Goal: Task Accomplishment & Management: Complete application form

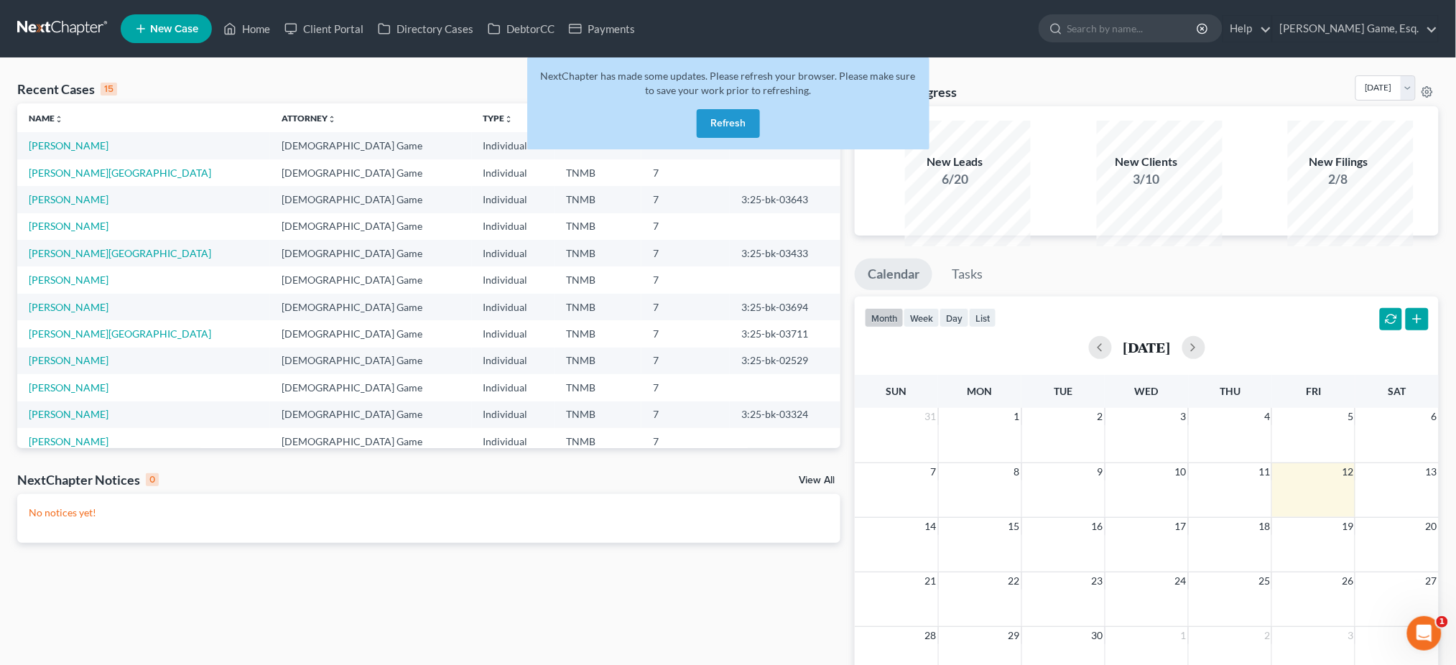
click at [744, 138] on button "Refresh" at bounding box center [728, 123] width 63 height 29
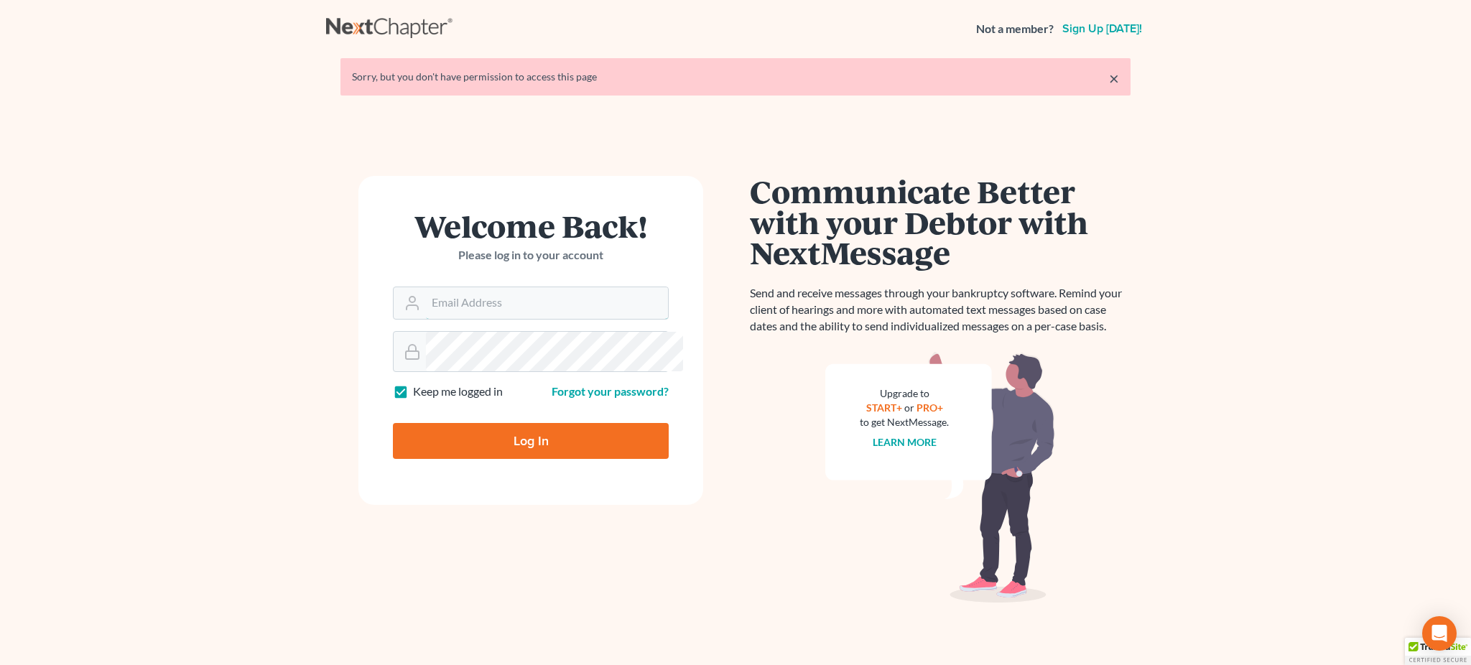
type input "[EMAIL_ADDRESS][DOMAIN_NAME]"
click at [484, 459] on input "Log In" at bounding box center [531, 441] width 276 height 36
type input "Thinking..."
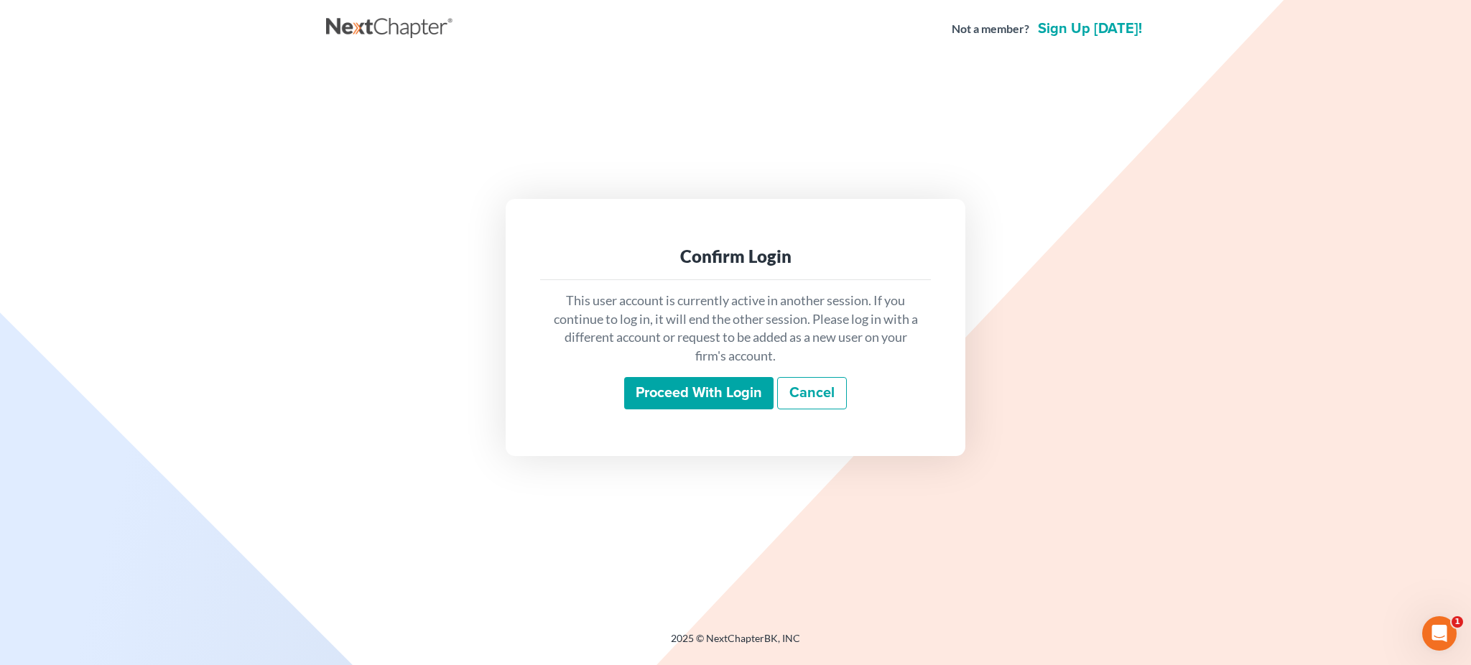
click at [683, 410] on input "Proceed with login" at bounding box center [698, 393] width 149 height 33
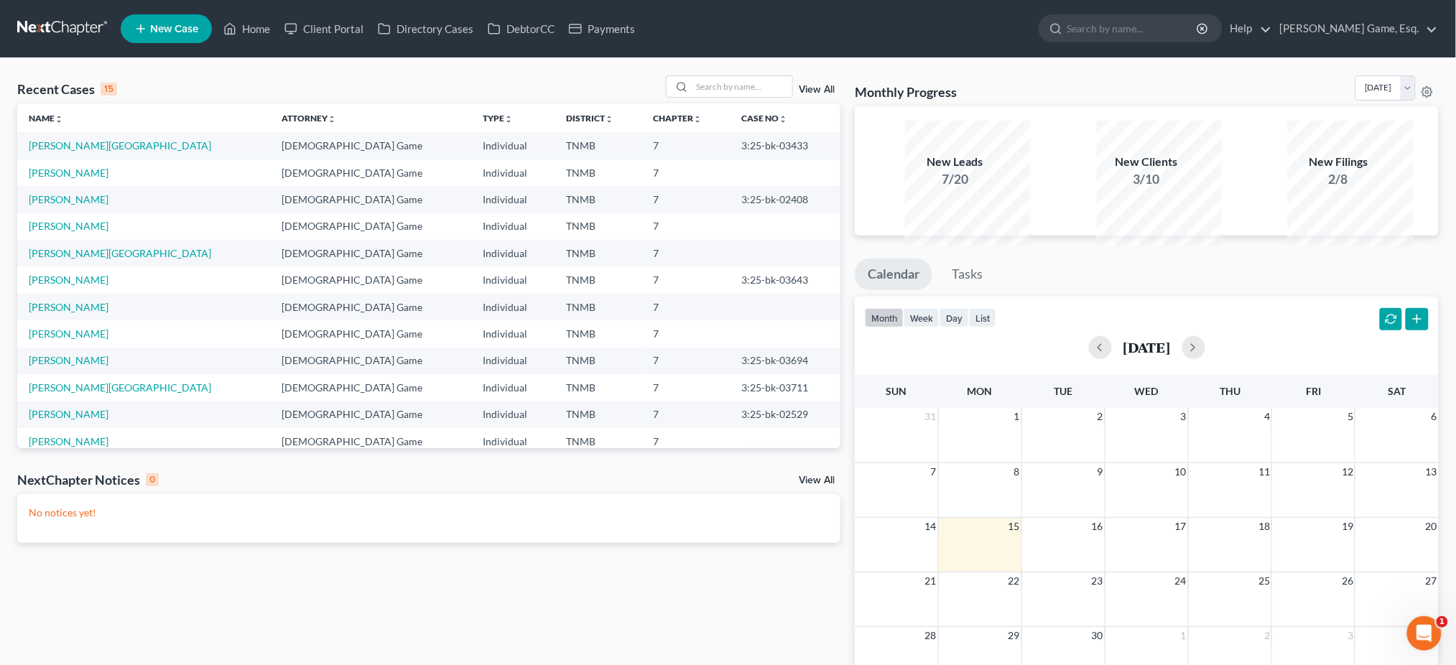
scroll to position [122, 0]
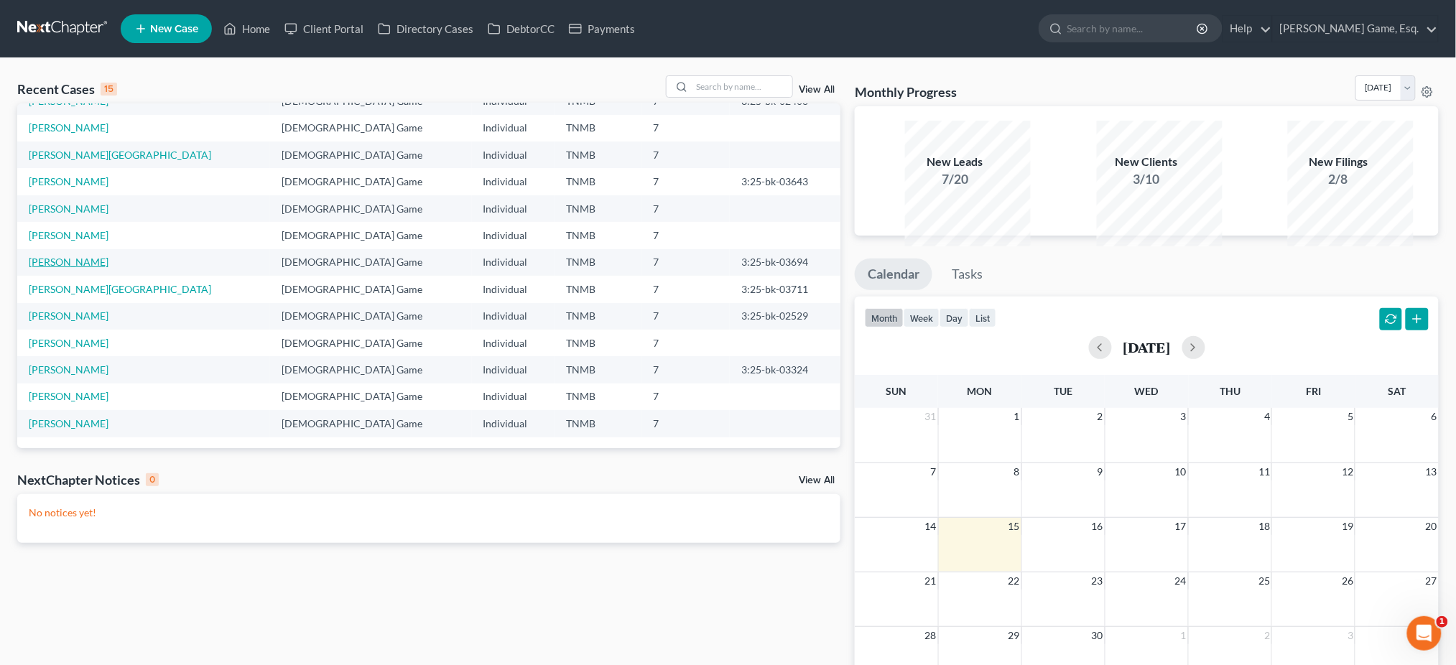
click at [83, 268] on link "[PERSON_NAME]" at bounding box center [69, 262] width 80 height 12
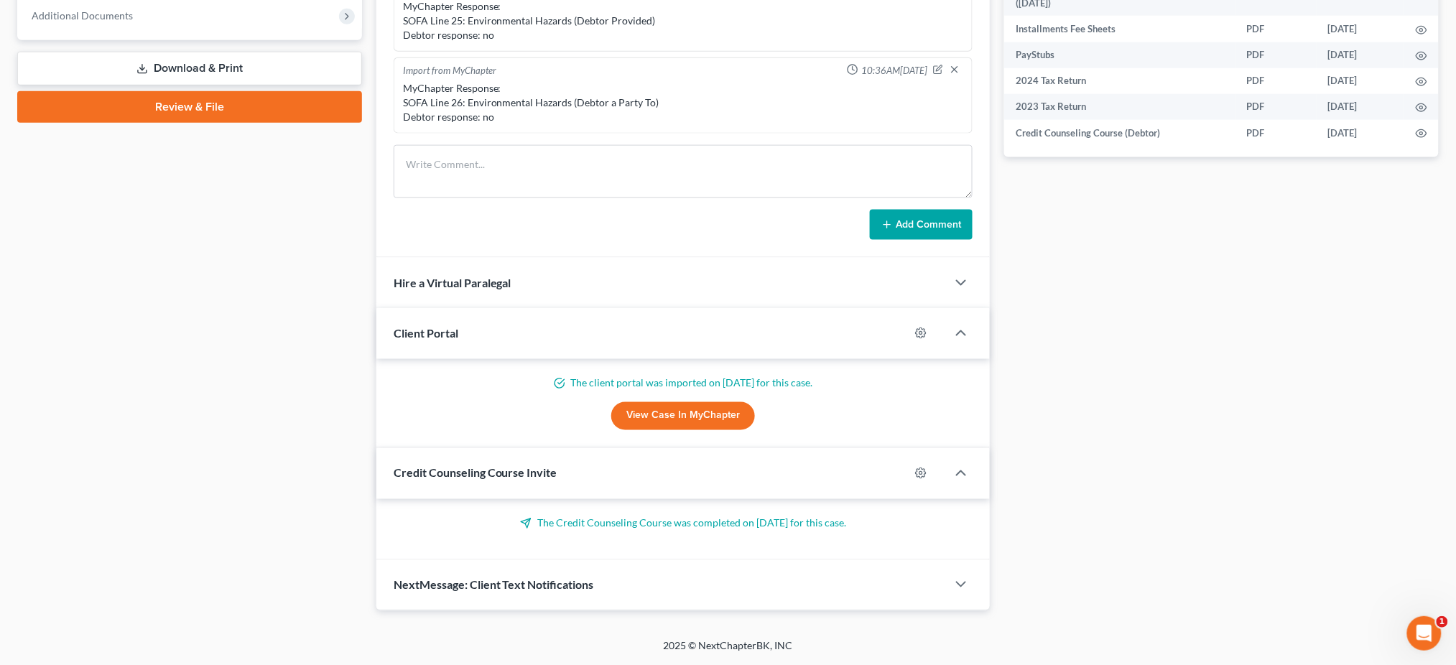
scroll to position [538, 0]
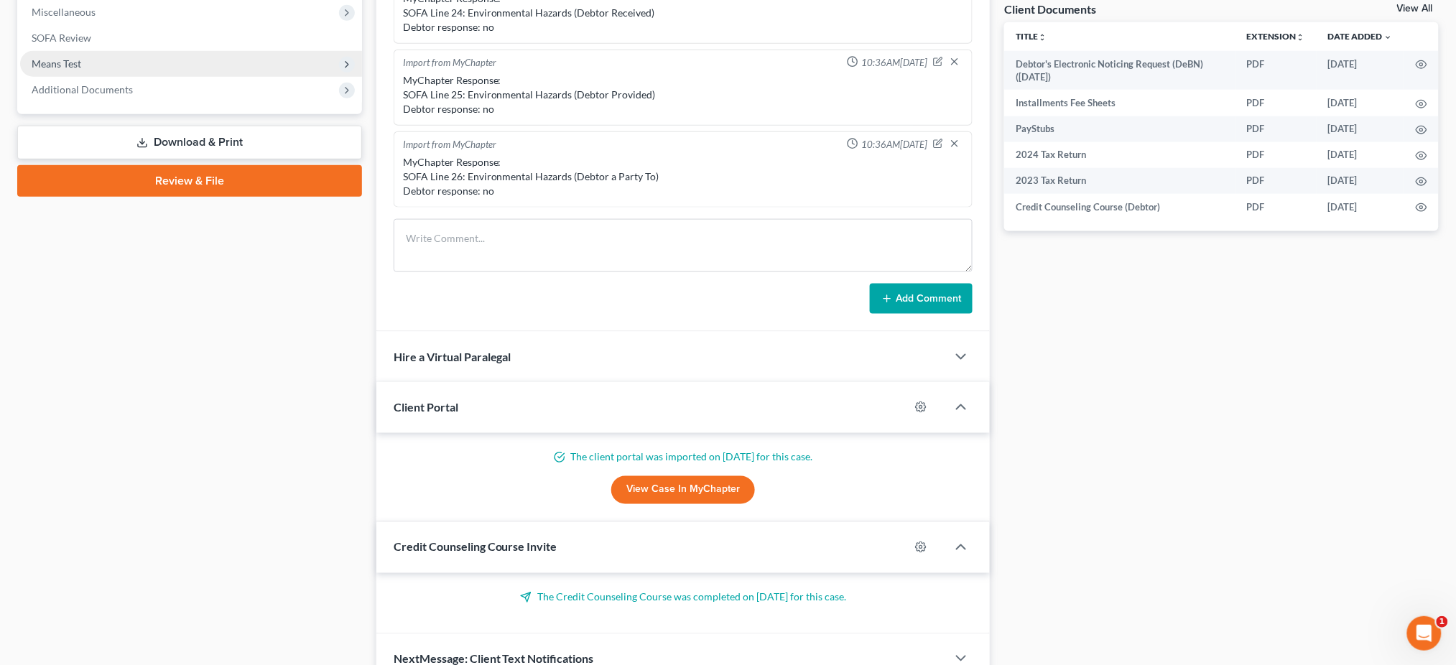
click at [81, 70] on span "Means Test" at bounding box center [57, 63] width 50 height 12
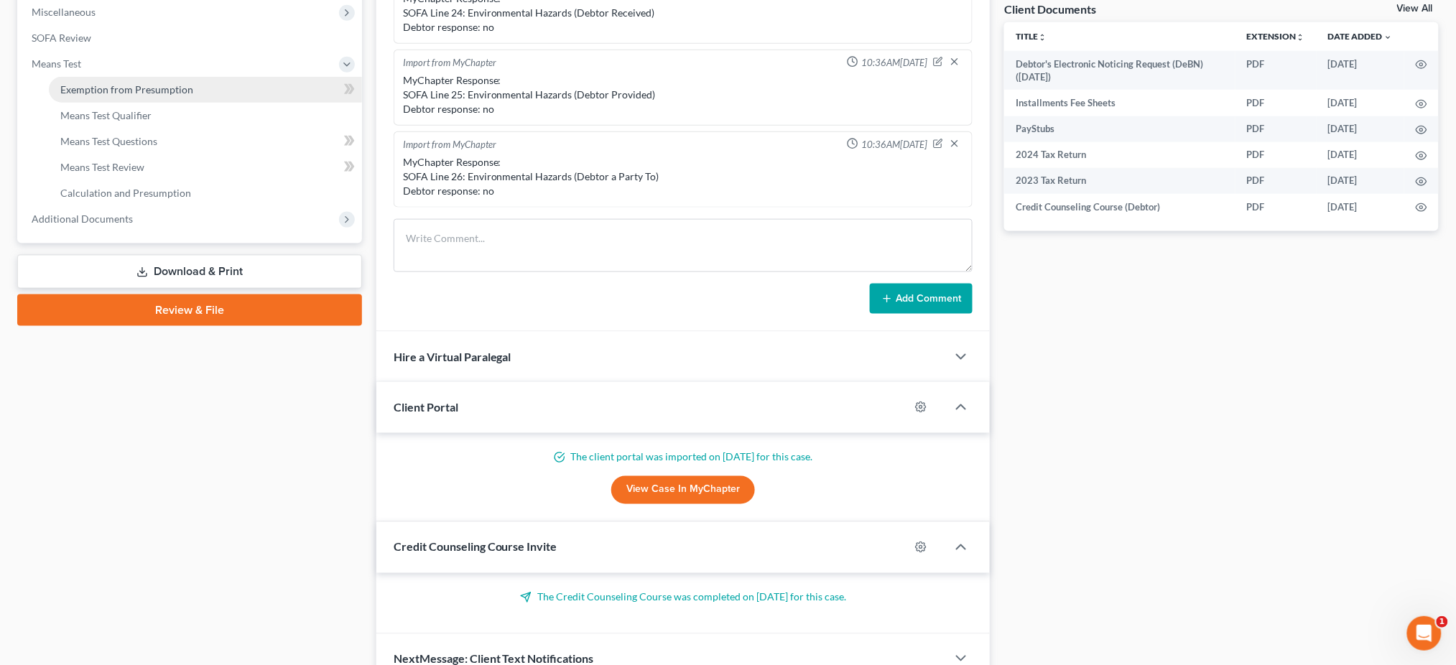
click at [189, 103] on link "Exemption from Presumption" at bounding box center [205, 90] width 313 height 26
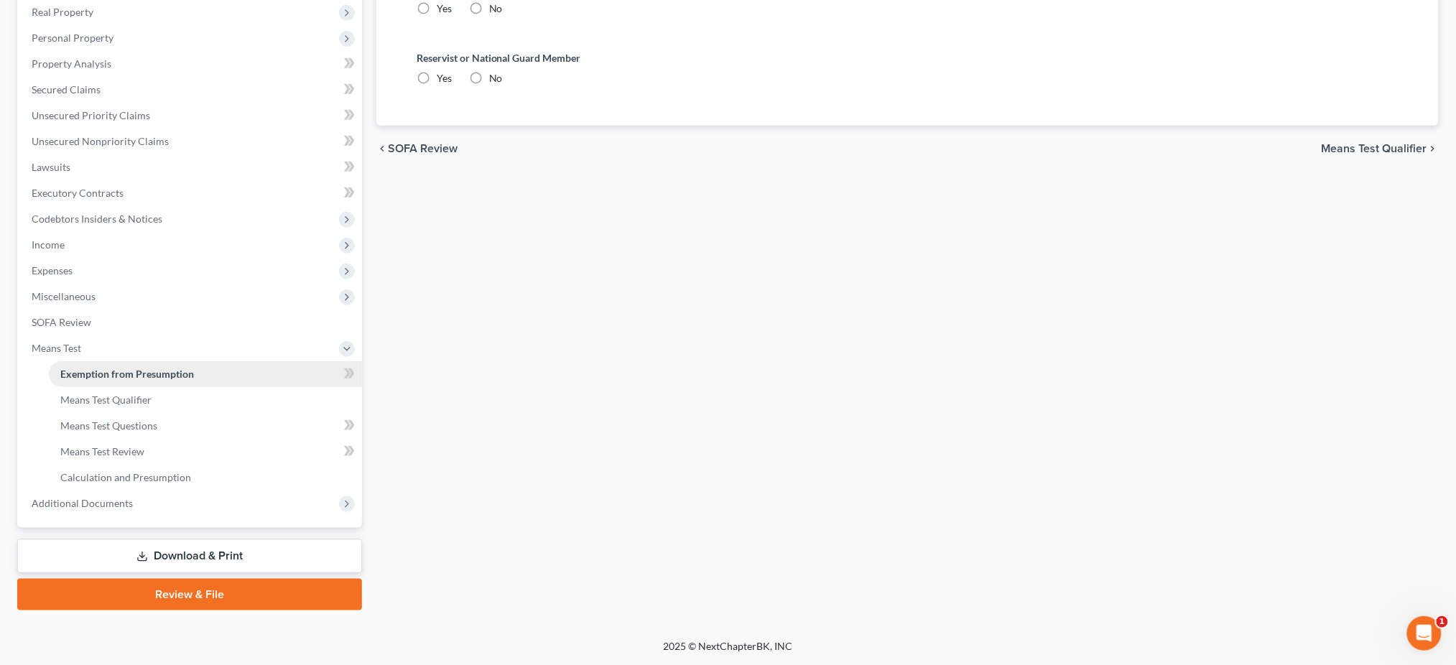
radio input "true"
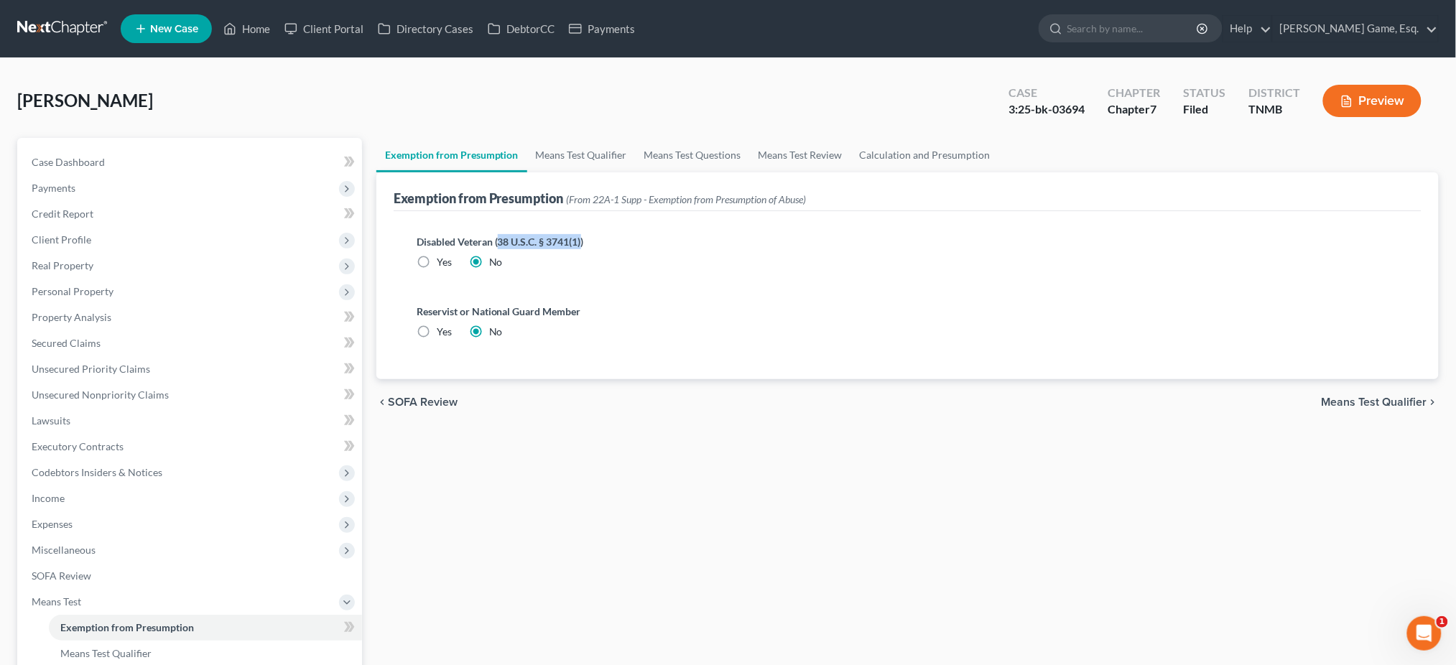
drag, startPoint x: 534, startPoint y: 296, endPoint x: 637, endPoint y: 295, distance: 102.7
click at [637, 249] on label "Disabled Veteran (38 U.S.C. § 3741(1))" at bounding box center [908, 241] width 982 height 15
copy label "38 U.S.C. § 3741(1)"
